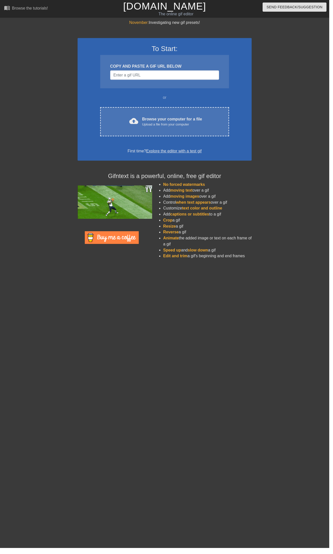
click at [122, 117] on div "cloud_upload Browse your computer for a file Upload a file from your computer" at bounding box center [166, 122] width 109 height 11
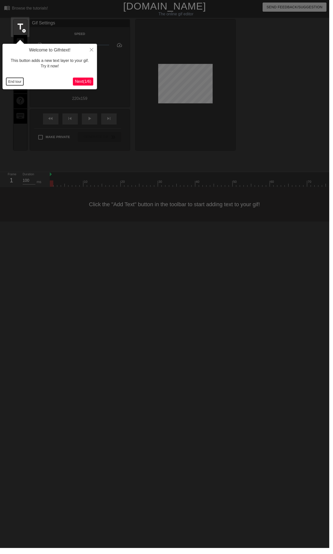
click at [13, 84] on button "End tour" at bounding box center [14, 83] width 17 height 8
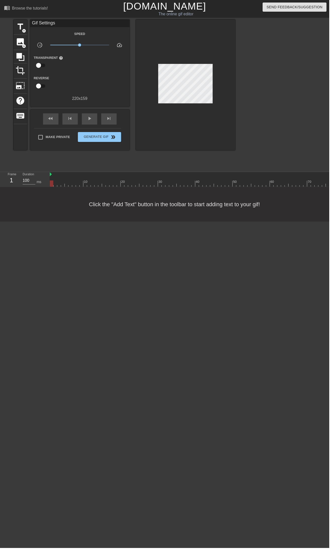
click at [20, 42] on span "image" at bounding box center [21, 42] width 10 height 10
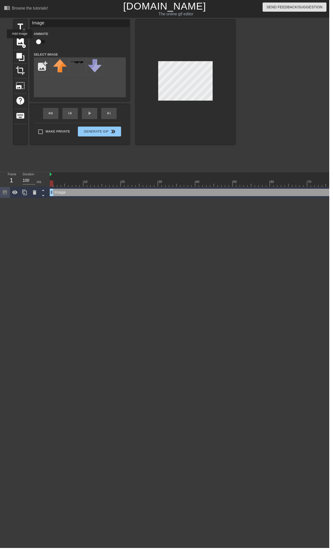
click at [45, 62] on input "file" at bounding box center [42, 66] width 17 height 17
type input "C:\fakepath\Untitled553_20250810010218.png"
click at [59, 66] on img at bounding box center [61, 67] width 14 height 15
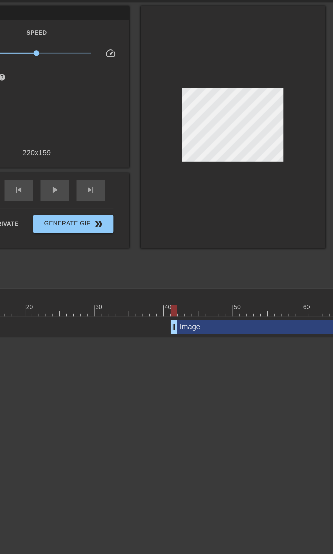
scroll to position [0, 47]
click at [142, 180] on div at bounding box center [142, 182] width 4 height 6
click at [121, 184] on div at bounding box center [239, 186] width 471 height 6
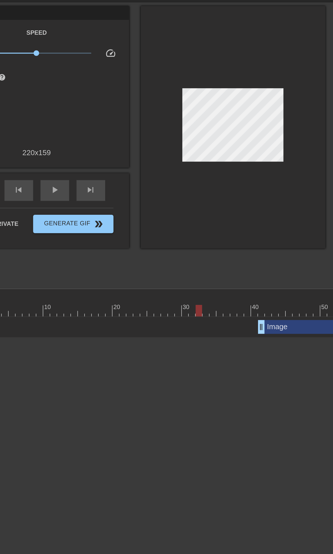
click at [88, 120] on span "play_arrow" at bounding box center [90, 120] width 6 height 6
click at [91, 124] on div "pause" at bounding box center [91, 120] width 16 height 11
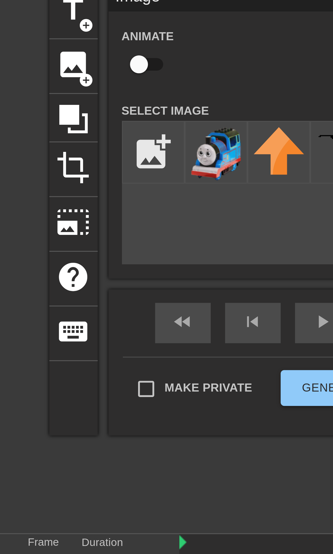
click at [38, 43] on input "checkbox" at bounding box center [39, 42] width 29 height 10
checkbox input "true"
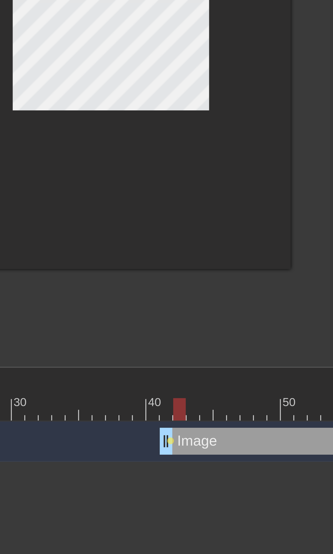
click at [209, 185] on div at bounding box center [285, 186] width 471 height 6
click at [213, 186] on div at bounding box center [285, 186] width 471 height 6
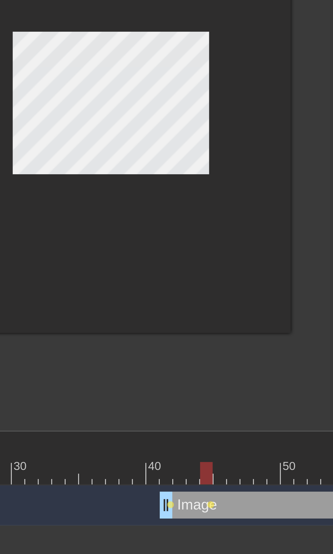
click at [215, 183] on div at bounding box center [214, 186] width 4 height 6
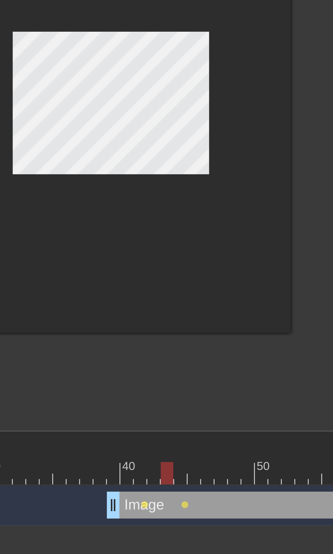
click at [208, 194] on span "lens" at bounding box center [208, 194] width 2 height 2
